Goal: Information Seeking & Learning: Find specific fact

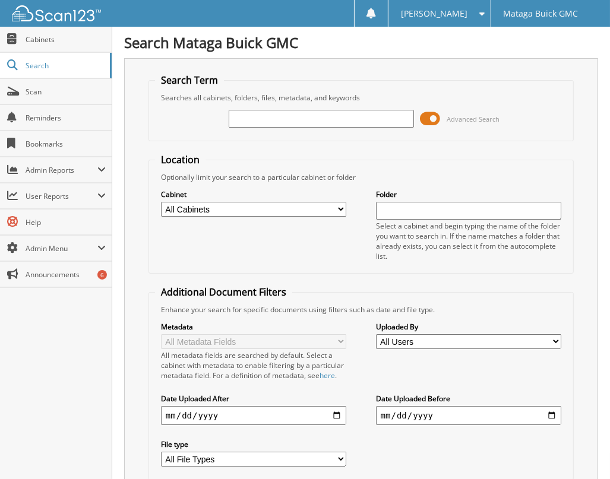
click at [271, 117] on input "text" at bounding box center [321, 119] width 185 height 18
type input "purves"
click at [294, 202] on select "All Cabinets 1099 2018 2022 CAR DEALS 2023 CAR DEALS 2024 CAR DEALS 2025 CAR DE…" at bounding box center [253, 209] width 185 height 15
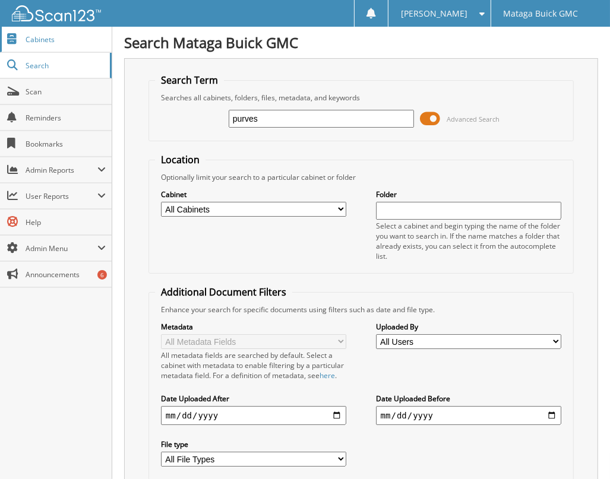
click at [40, 42] on span "Cabinets" at bounding box center [66, 39] width 80 height 10
